Goal: Information Seeking & Learning: Check status

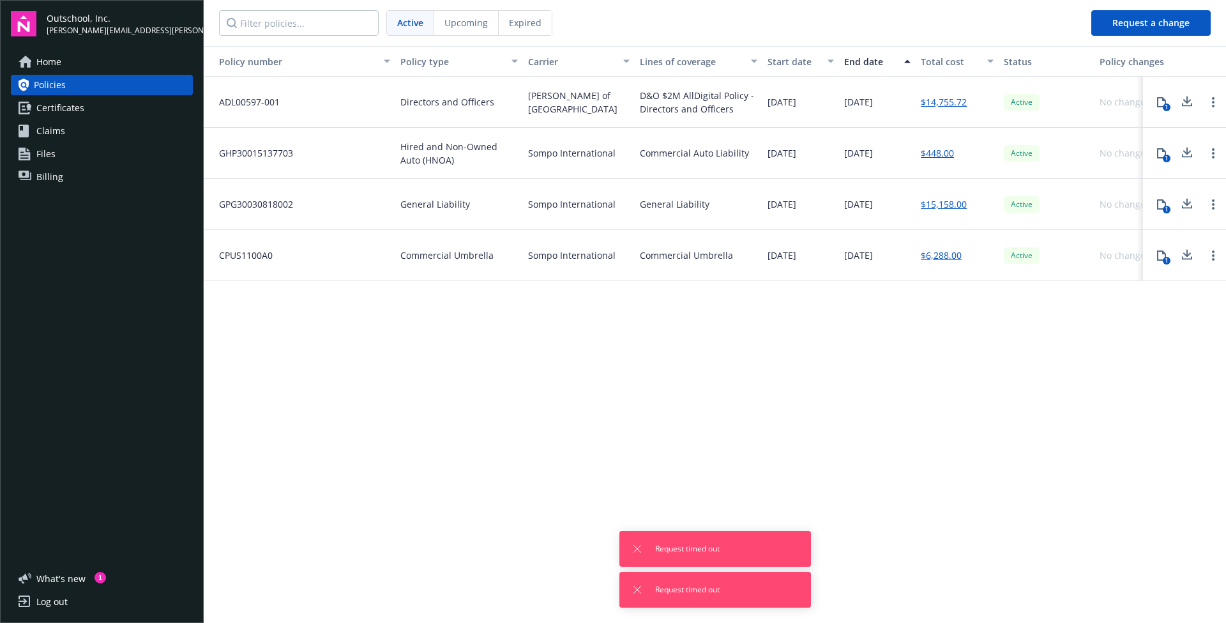
drag, startPoint x: 635, startPoint y: 546, endPoint x: 640, endPoint y: 563, distance: 17.4
click at [638, 548] on icon "Dismiss notification" at bounding box center [637, 548] width 10 height 10
click at [640, 586] on icon "Dismiss notification" at bounding box center [637, 589] width 10 height 10
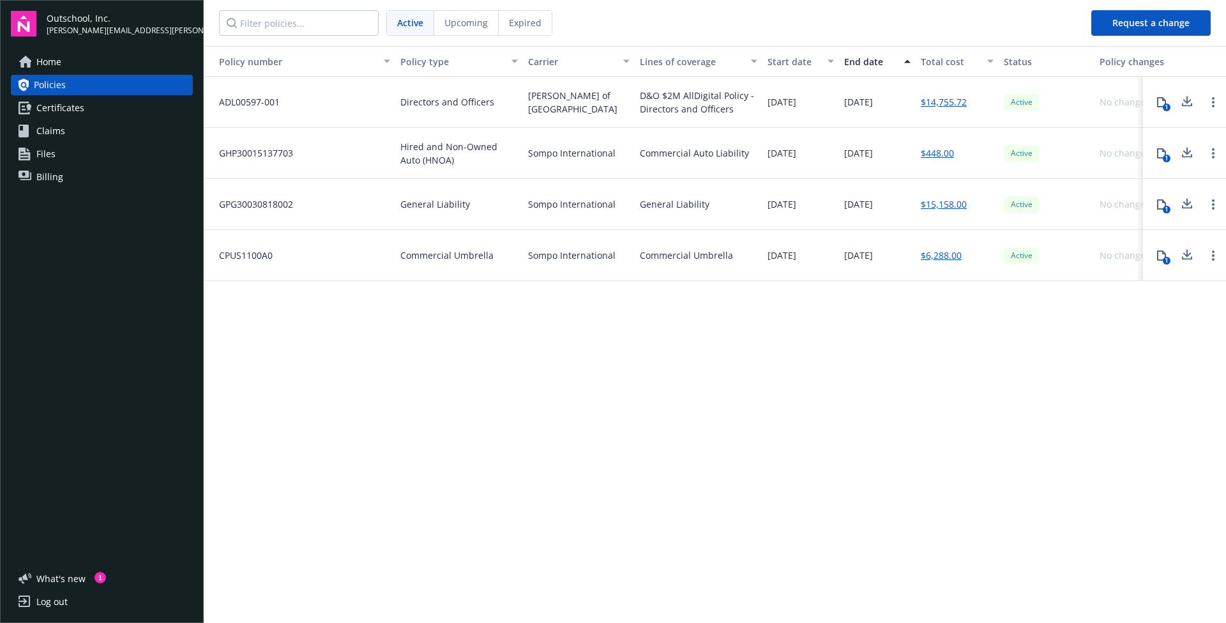
click at [665, 327] on div "Policy number Policy type Carrier Lines of coverage Start date End date Total c…" at bounding box center [715, 333] width 1022 height 575
